Goal: Obtain resource: Obtain resource

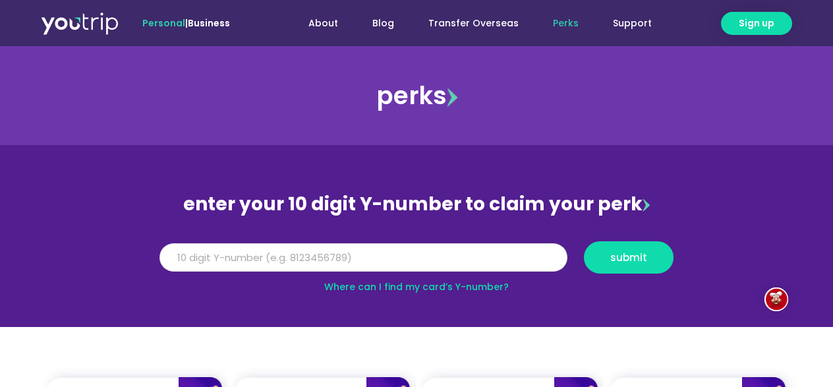
click at [414, 255] on input "Y Number" at bounding box center [363, 257] width 408 height 29
click at [546, 163] on section "enter your 10 digit Y-number to claim your perk Y Number submit Where can I fin…" at bounding box center [416, 236] width 833 height 182
click at [455, 261] on input "Y Number" at bounding box center [363, 257] width 408 height 29
click at [397, 254] on input "Y Number" at bounding box center [363, 257] width 408 height 29
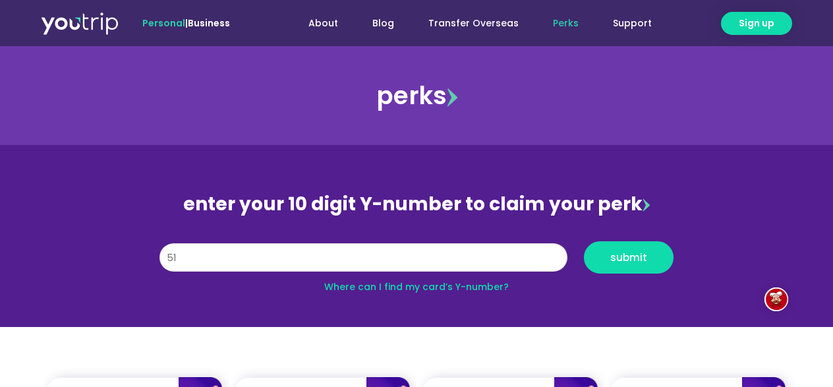
type input "5"
type input "8109876049"
click at [429, 286] on link "Where can I find my card’s Y-number?" at bounding box center [416, 286] width 185 height 13
click at [631, 259] on span "submit" at bounding box center [628, 257] width 37 height 10
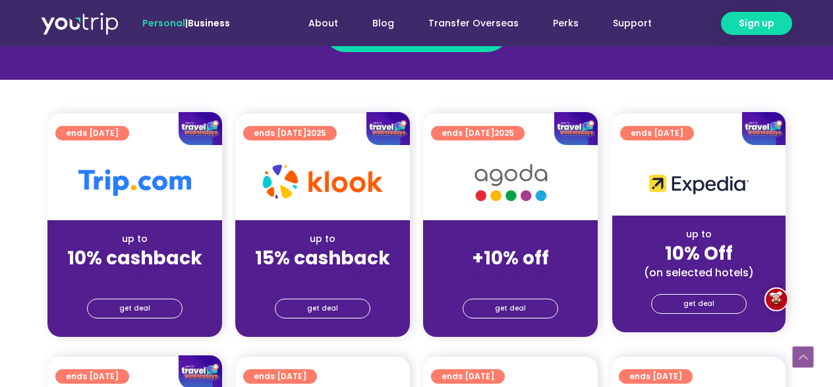
scroll to position [274, 0]
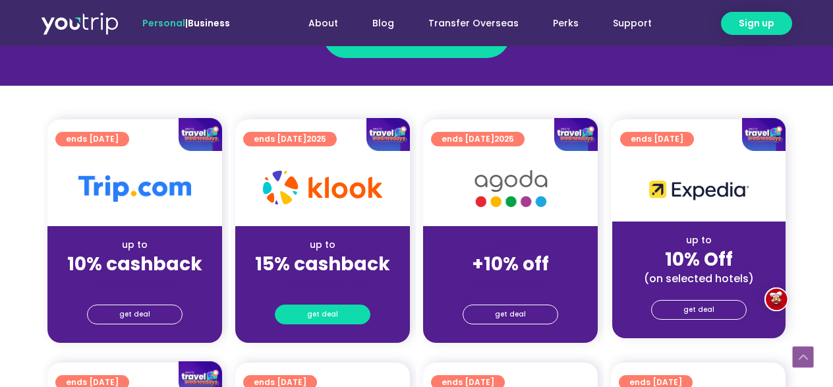
click at [325, 315] on span "get deal" at bounding box center [322, 314] width 31 height 18
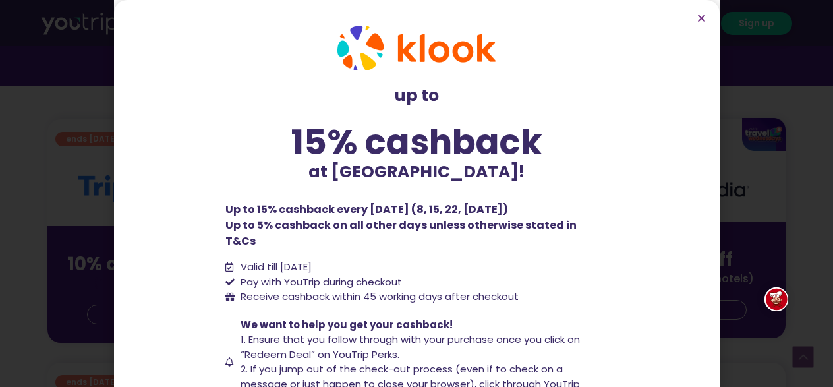
click at [416, 275] on li "Pay with YouTrip during checkout" at bounding box center [416, 282] width 382 height 15
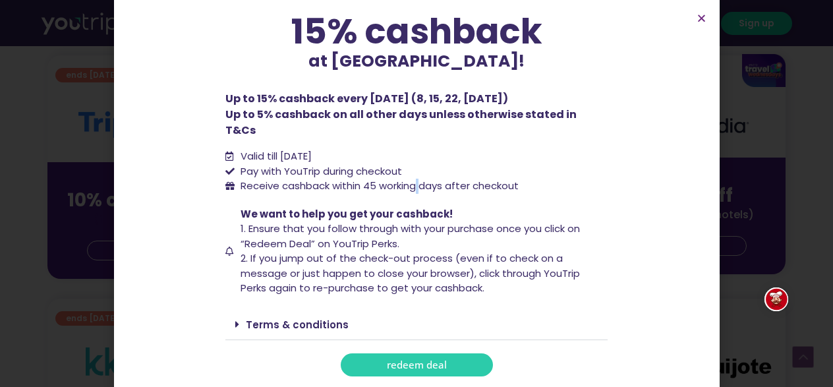
scroll to position [349, 0]
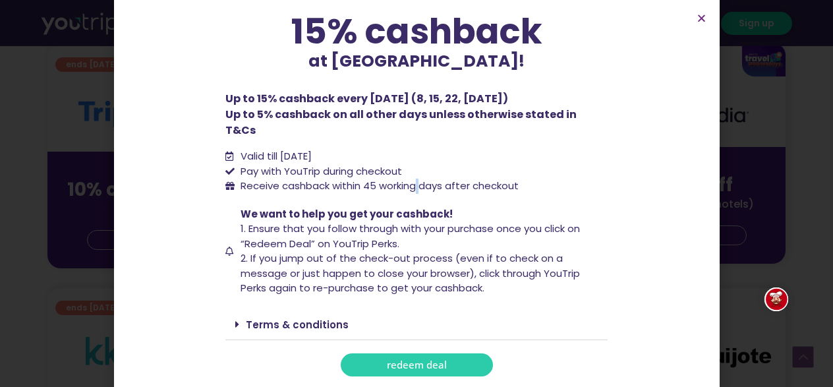
click at [414, 360] on span "redeem deal" at bounding box center [417, 365] width 60 height 10
